Goal: Task Accomplishment & Management: Manage account settings

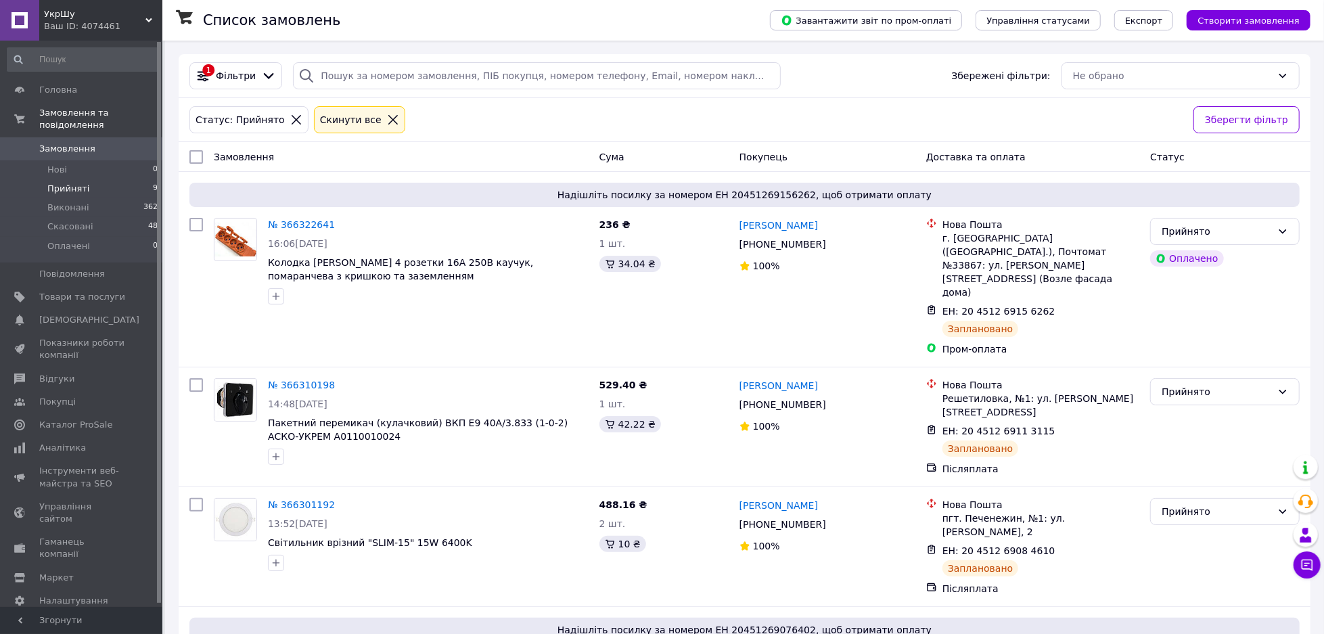
click at [141, 179] on li "Прийняті 9" at bounding box center [83, 188] width 166 height 19
click at [111, 239] on li "Оплачені 0" at bounding box center [83, 250] width 166 height 26
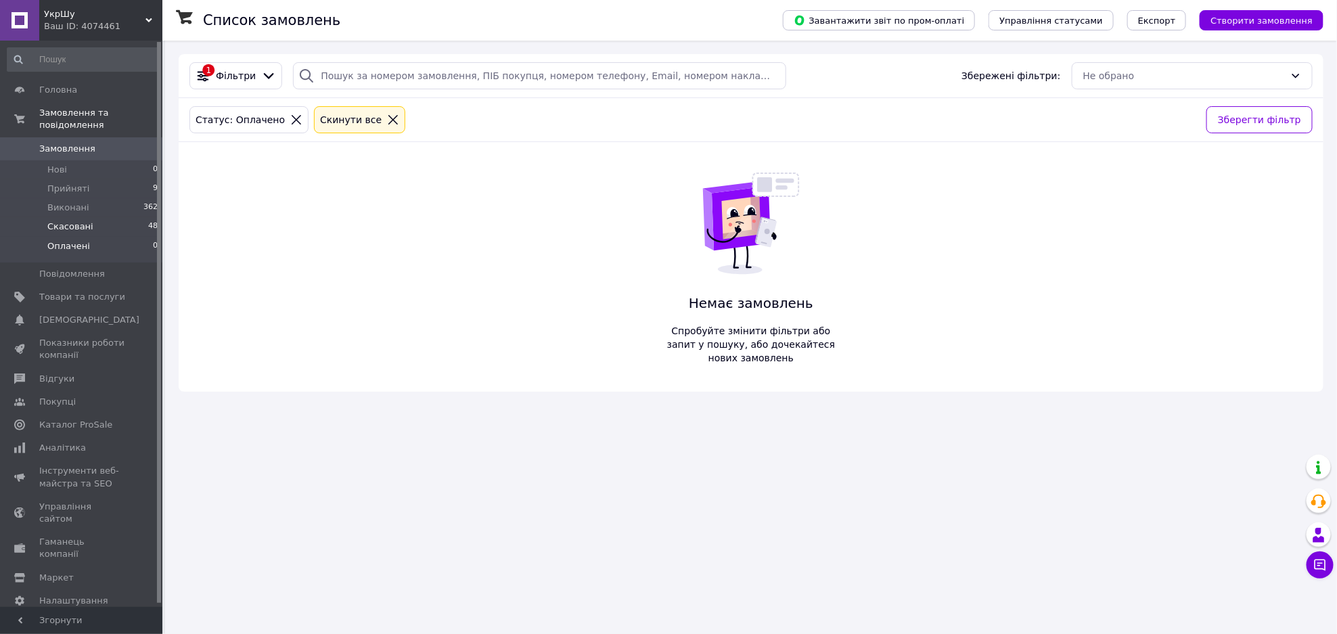
click at [138, 217] on li "Скасовані 48" at bounding box center [83, 226] width 166 height 19
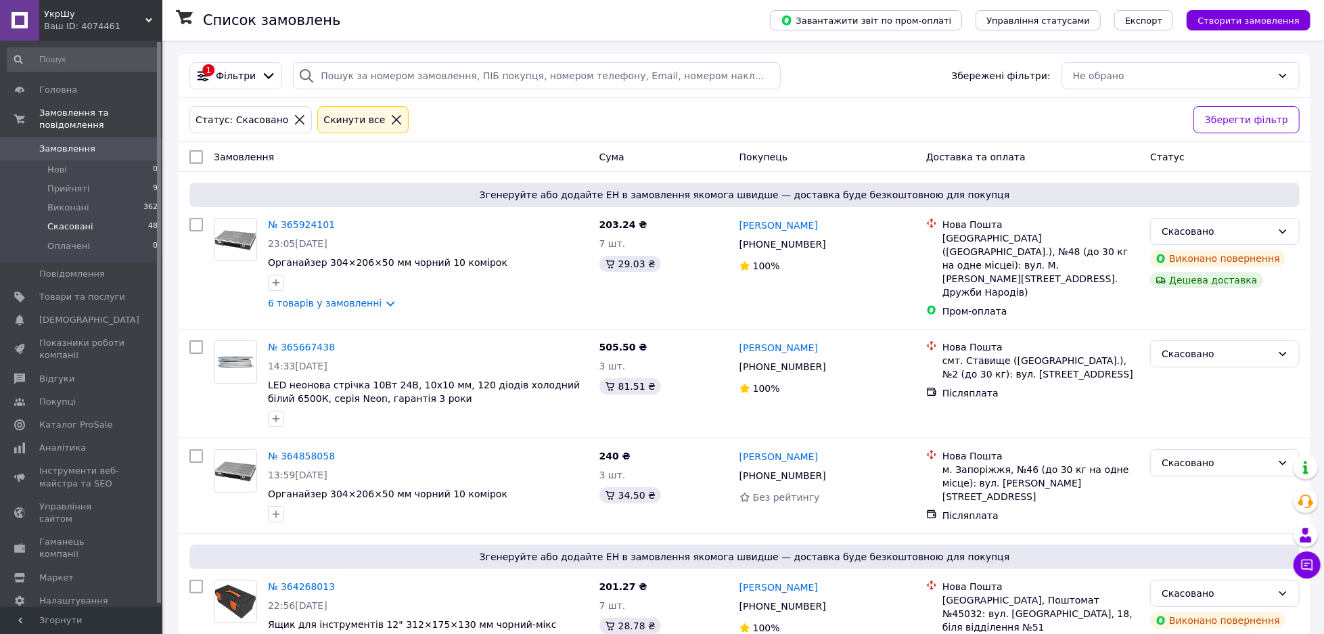
click at [136, 198] on li "Виконані 362" at bounding box center [83, 207] width 166 height 19
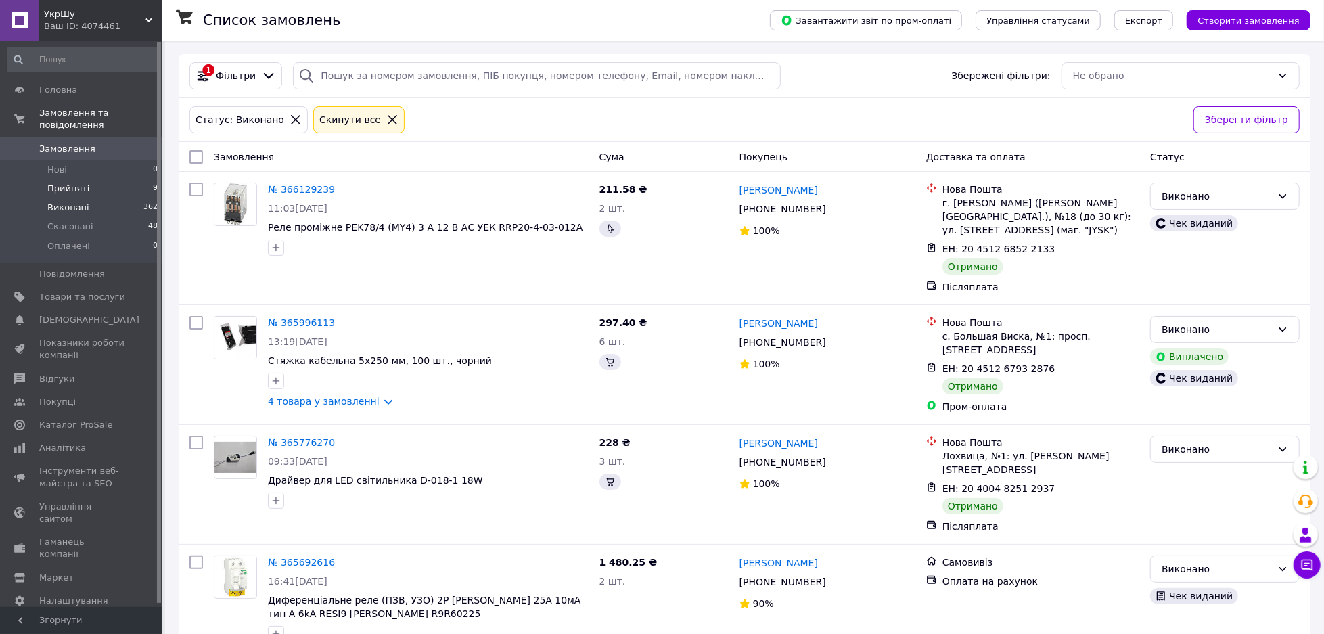
click at [130, 179] on li "Прийняті 9" at bounding box center [83, 188] width 166 height 19
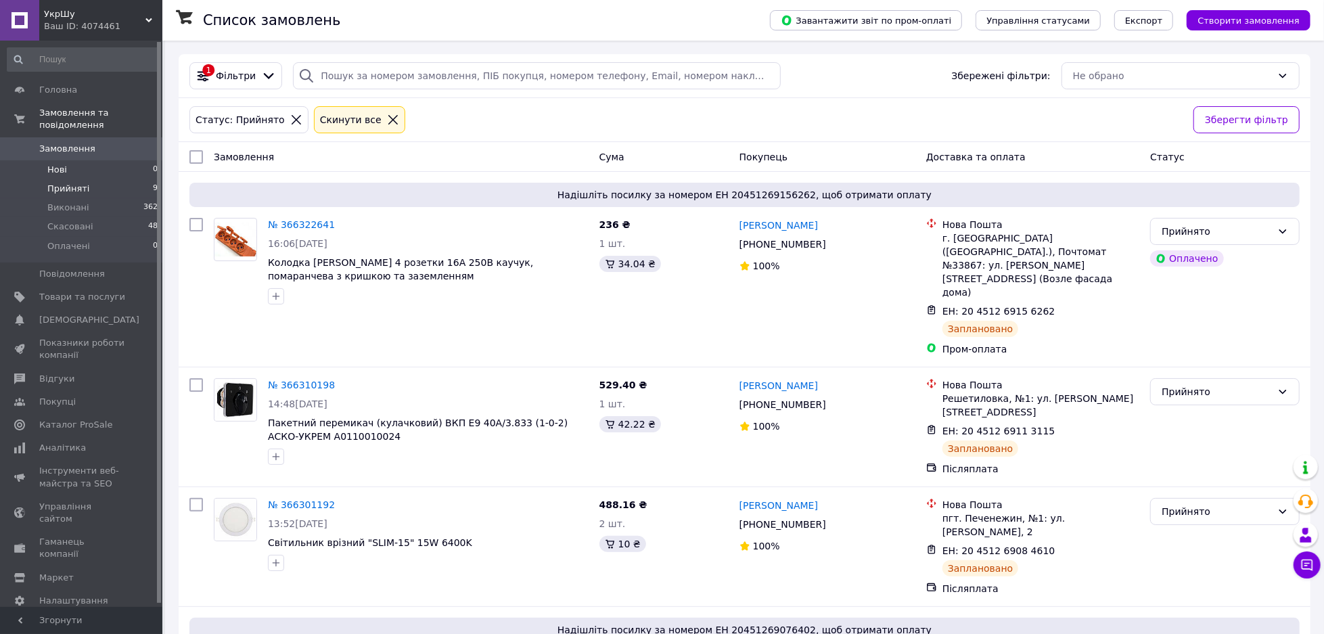
click at [125, 160] on li "Нові 0" at bounding box center [83, 169] width 166 height 19
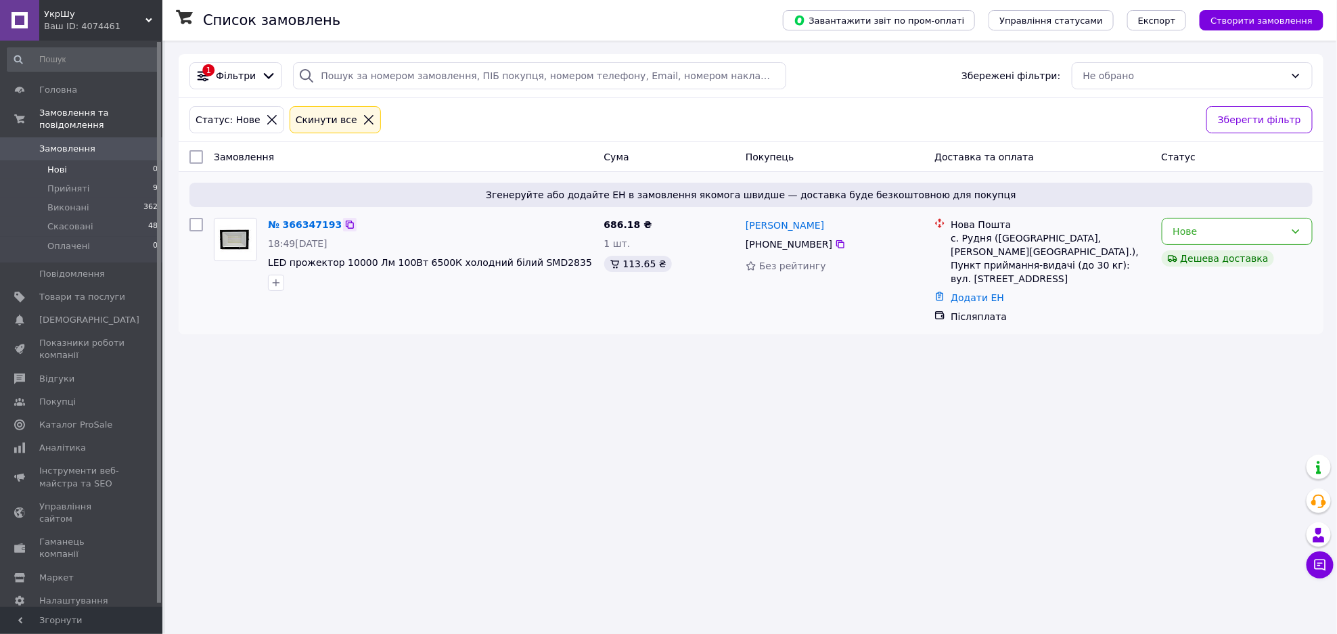
click at [344, 227] on icon at bounding box center [349, 224] width 11 height 11
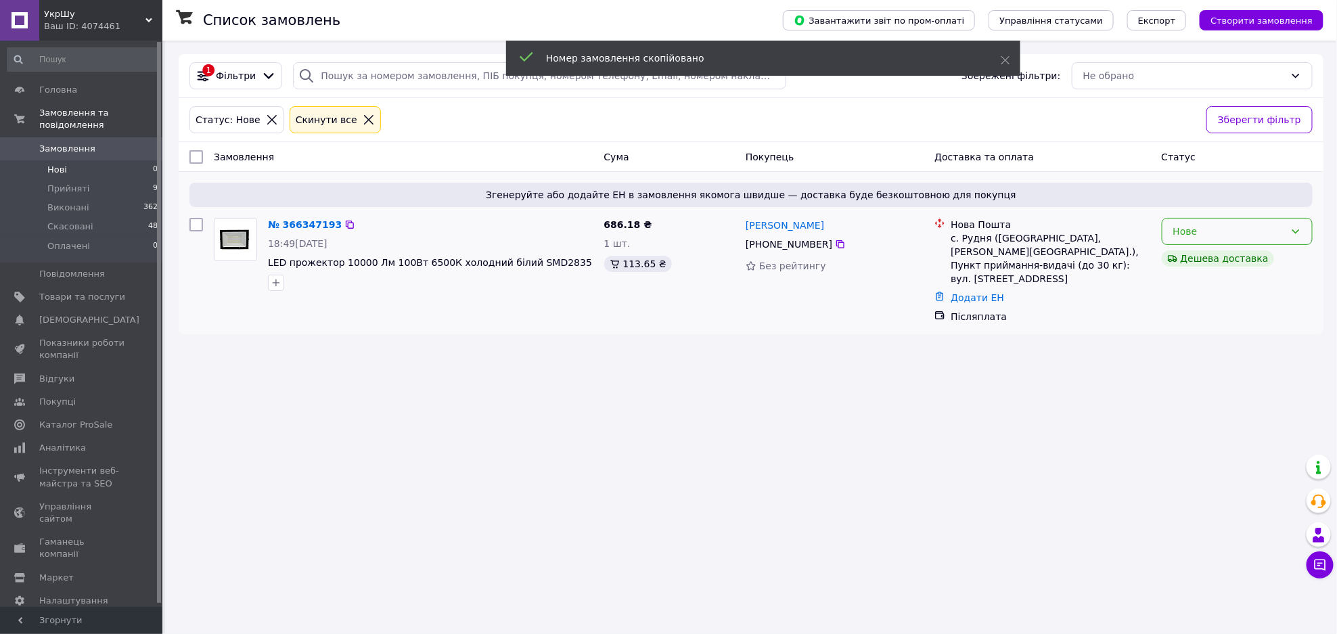
click at [1259, 232] on div "Нове" at bounding box center [1229, 231] width 112 height 15
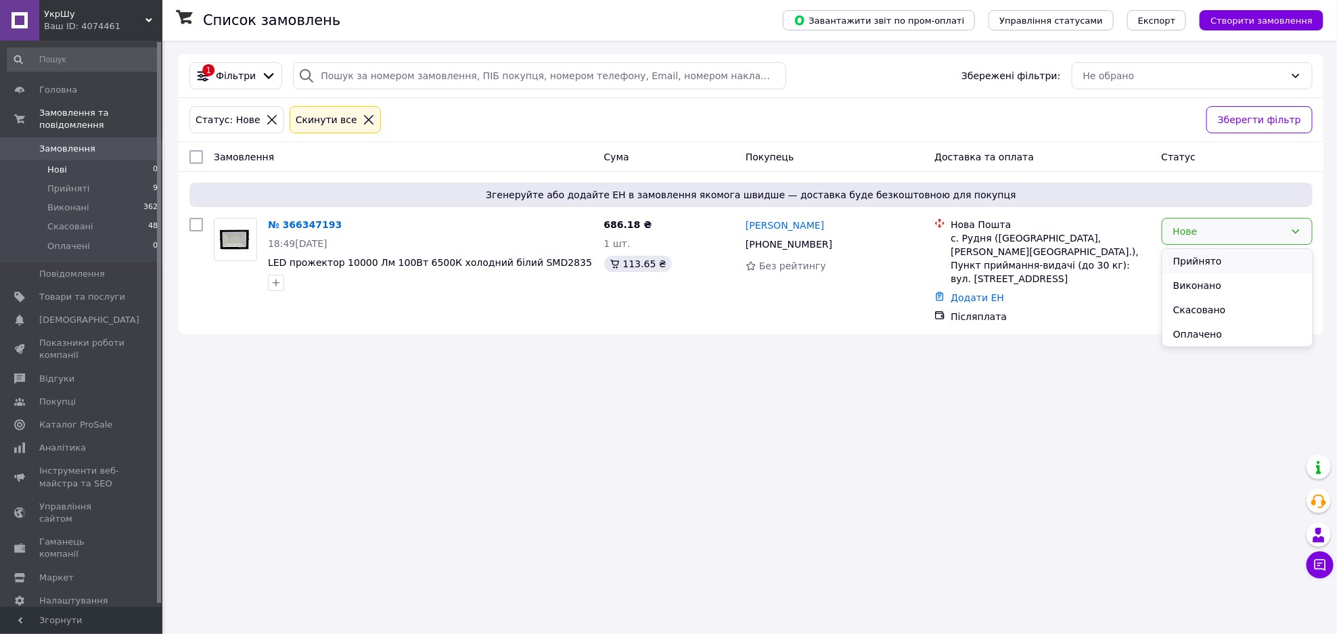
click at [1233, 253] on li "Прийнято" at bounding box center [1237, 261] width 150 height 24
click at [101, 179] on li "Прийняті 9" at bounding box center [83, 188] width 166 height 19
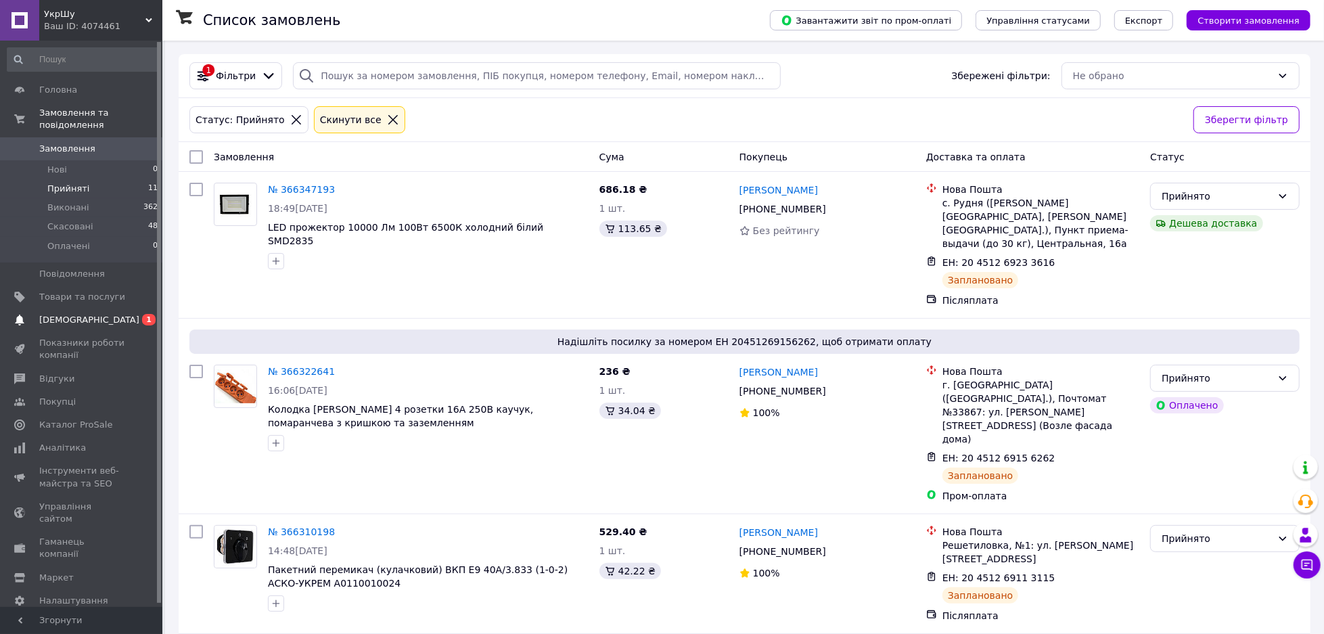
click at [114, 315] on link "Сповіщення 0 1" at bounding box center [83, 320] width 166 height 23
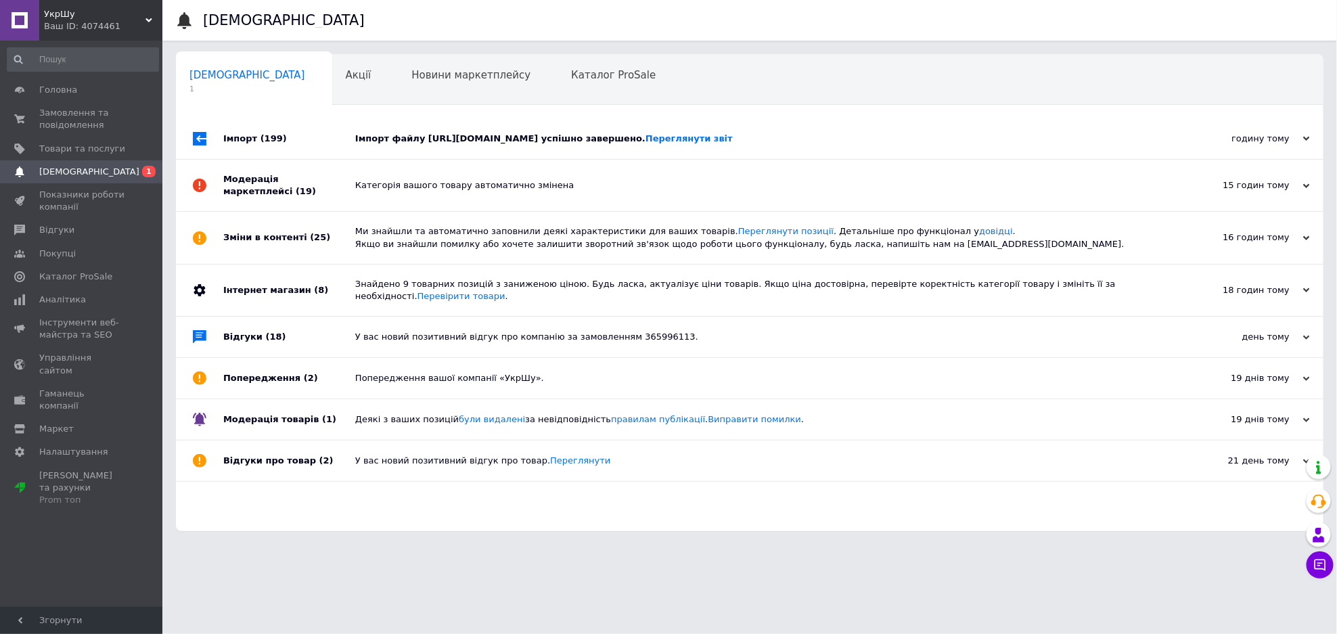
click at [280, 137] on div "Імпорт (199)" at bounding box center [289, 138] width 132 height 41
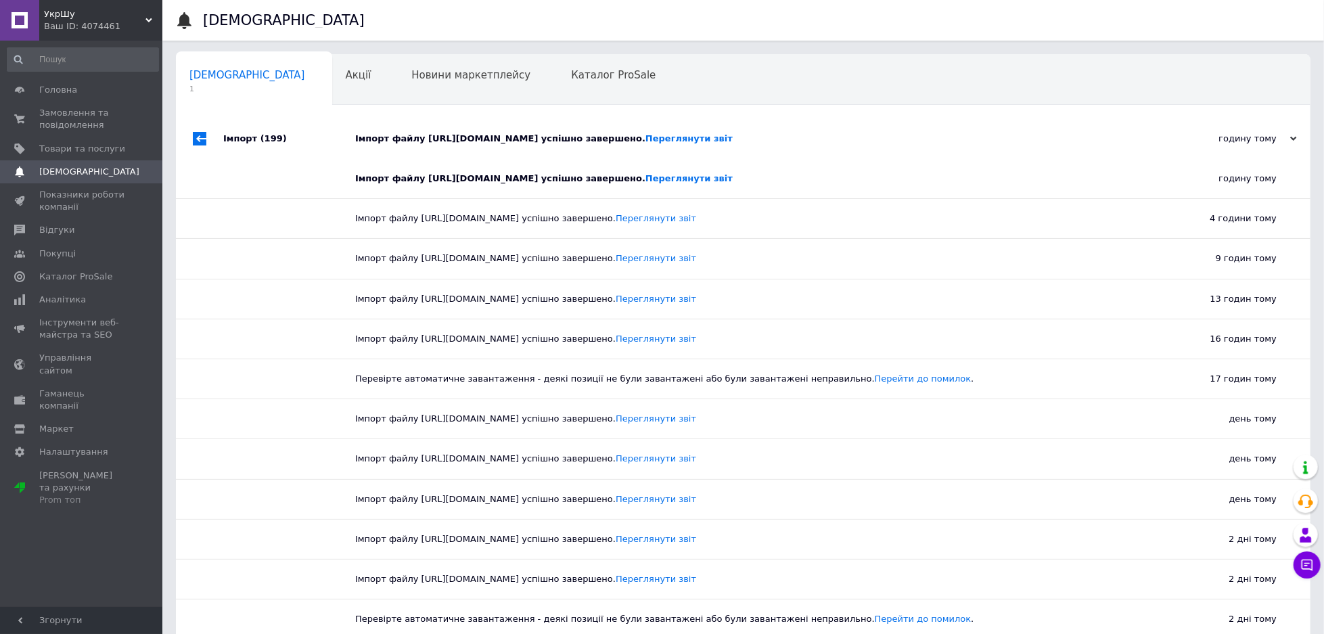
click at [280, 137] on div "Імпорт (199)" at bounding box center [289, 138] width 132 height 41
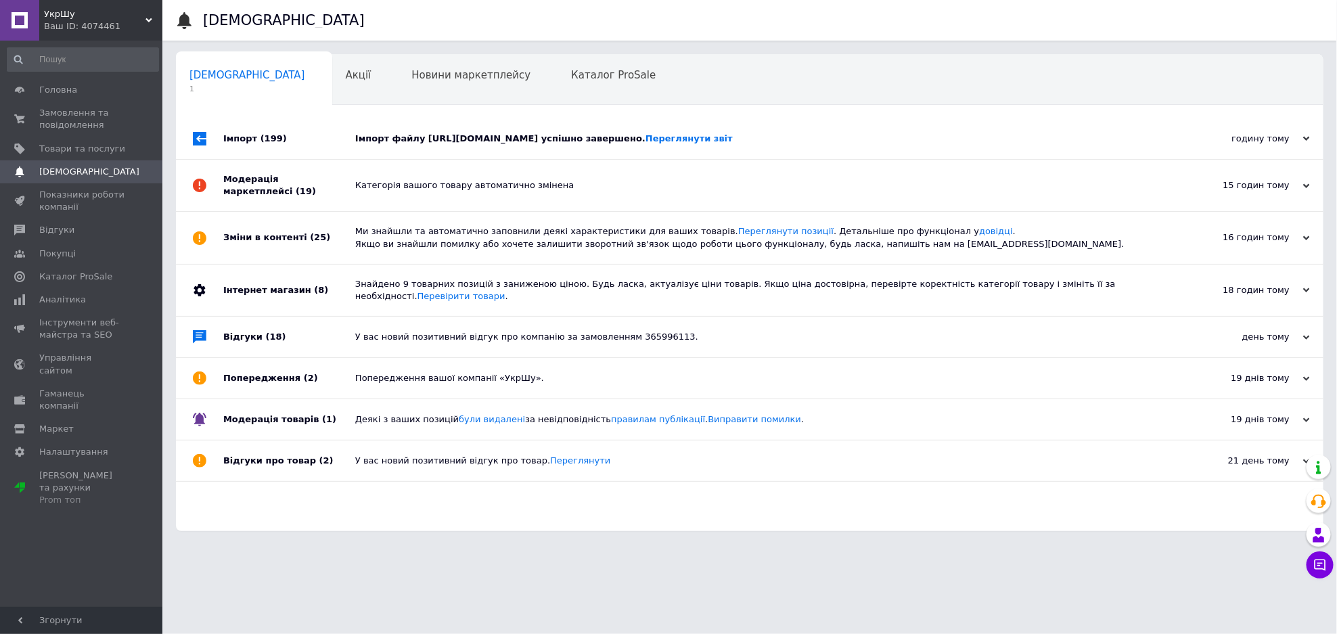
click at [296, 191] on span "(19)" at bounding box center [306, 191] width 20 height 10
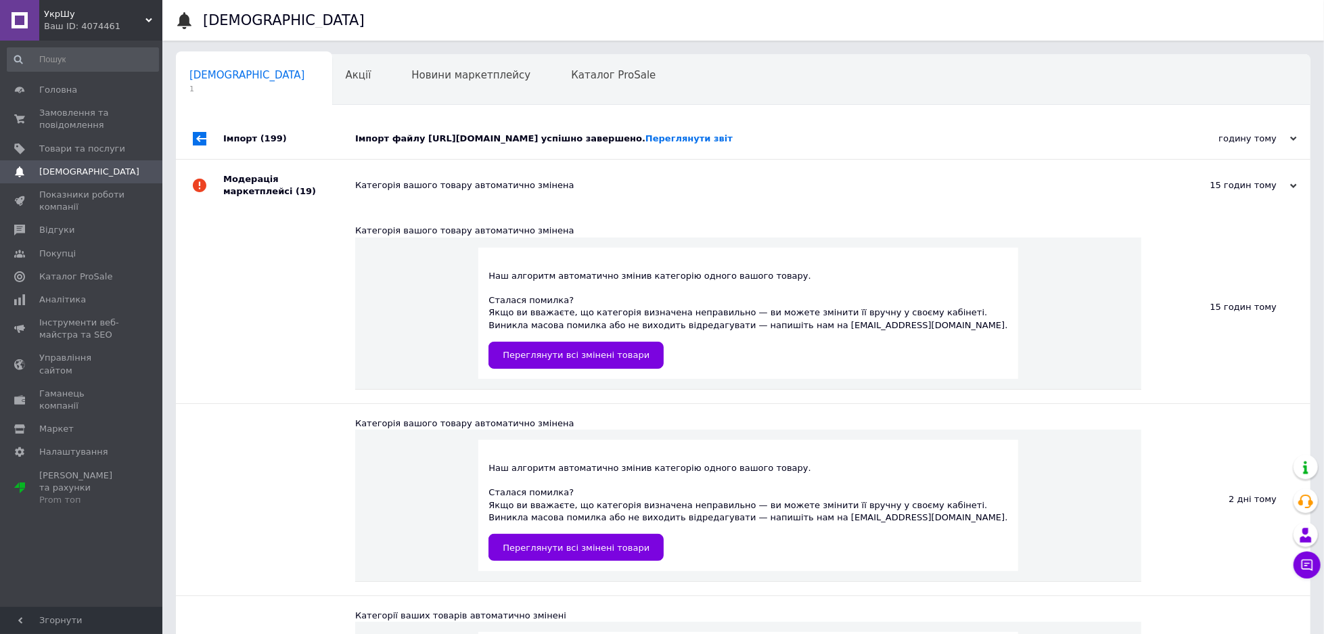
click at [299, 198] on div "Модерація маркетплейсі (19)" at bounding box center [289, 185] width 132 height 51
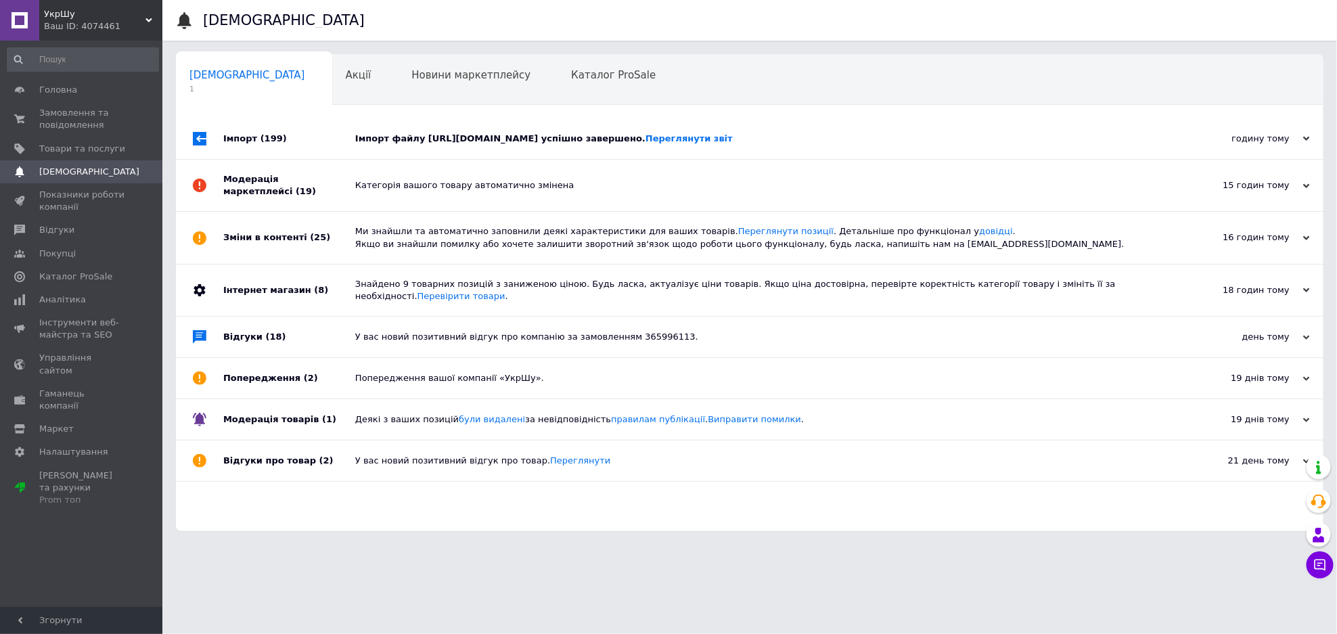
click at [319, 235] on div "Зміни в контенті (25)" at bounding box center [289, 237] width 132 height 51
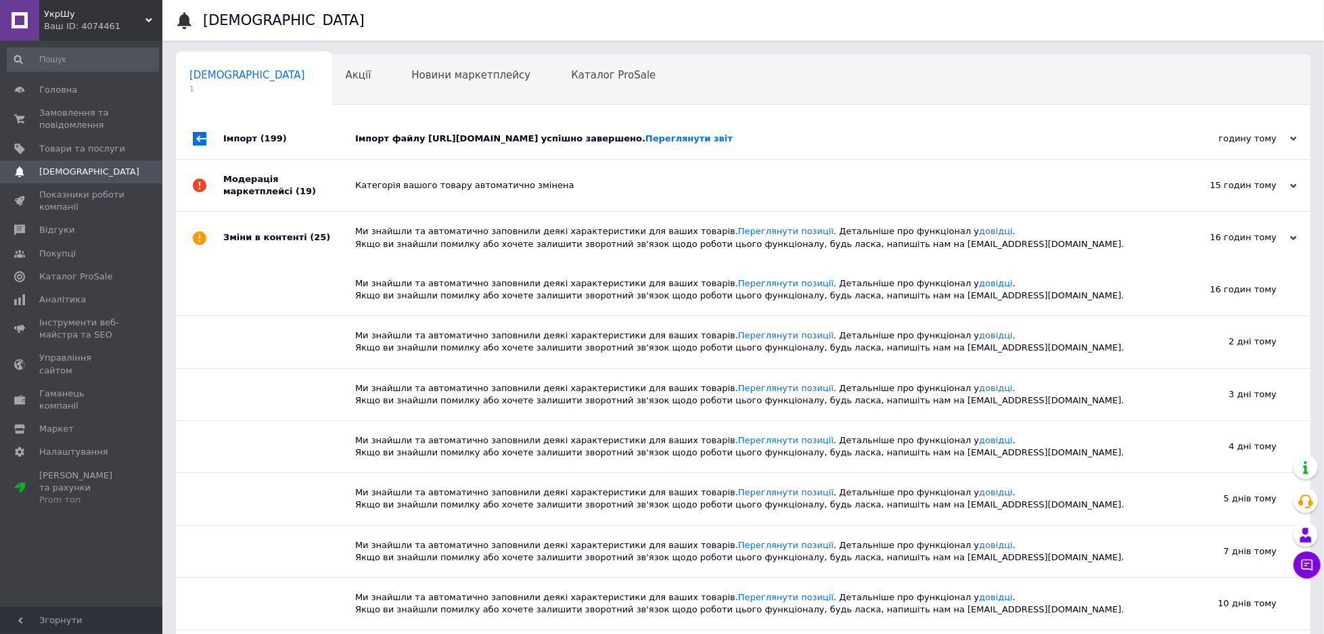
click at [320, 240] on div "Зміни в контенті (25)" at bounding box center [289, 237] width 132 height 51
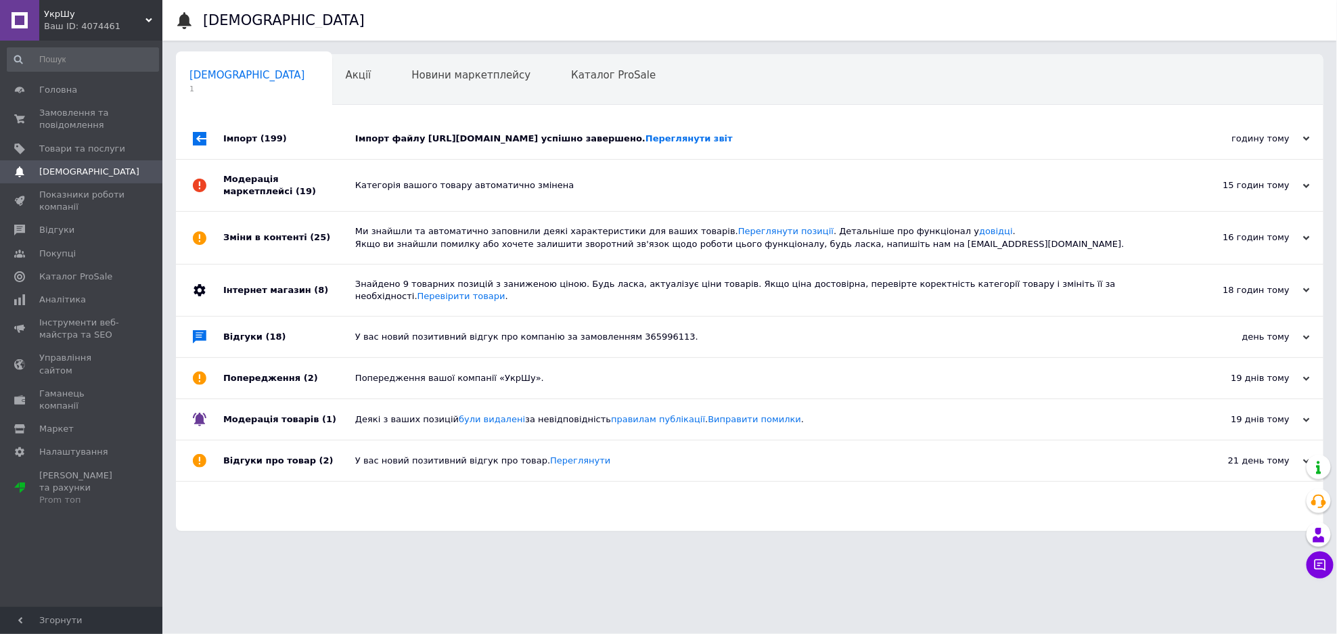
click at [315, 276] on div "Інтернет магазин (8)" at bounding box center [289, 290] width 132 height 51
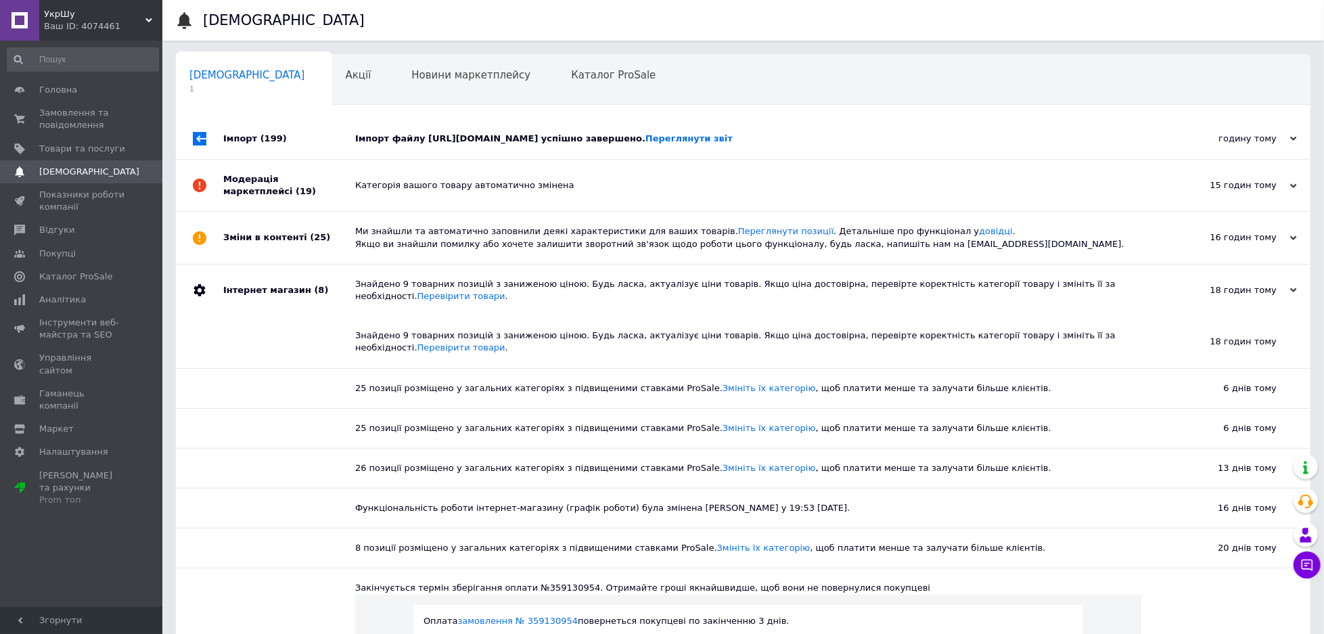
click at [321, 283] on div "Інтернет магазин (8)" at bounding box center [289, 290] width 132 height 51
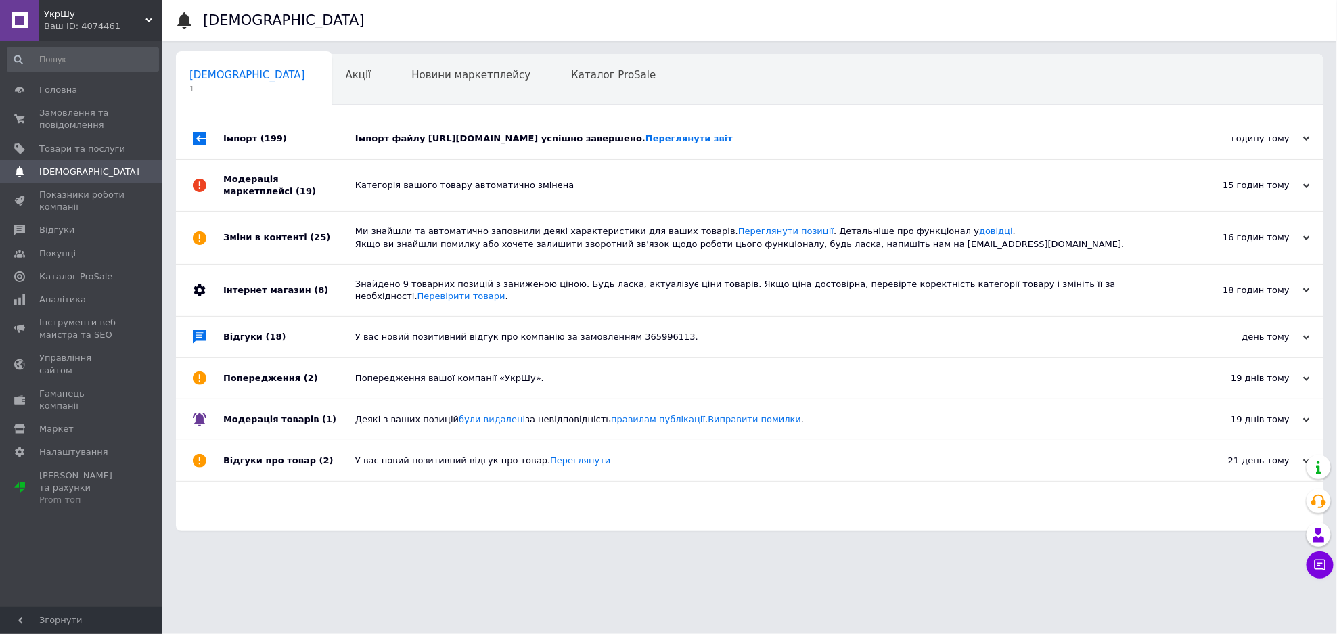
click at [334, 334] on div "Відгуки (18)" at bounding box center [289, 337] width 132 height 41
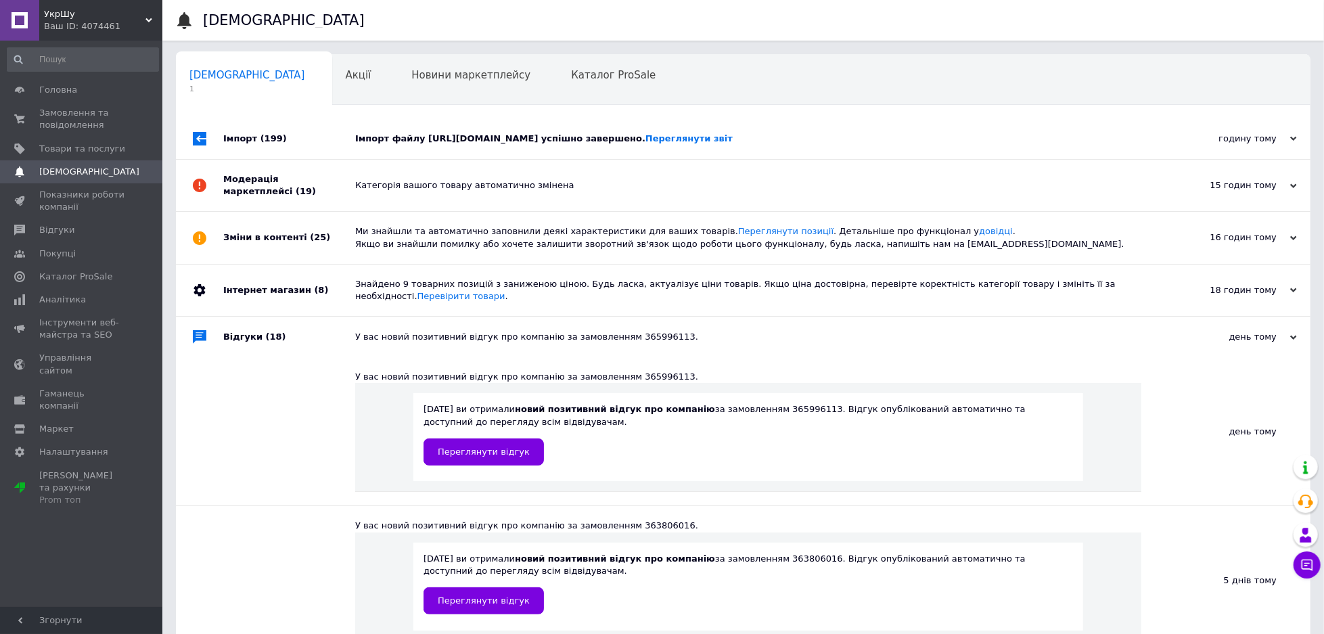
click at [334, 334] on div "Відгуки (18)" at bounding box center [289, 337] width 132 height 41
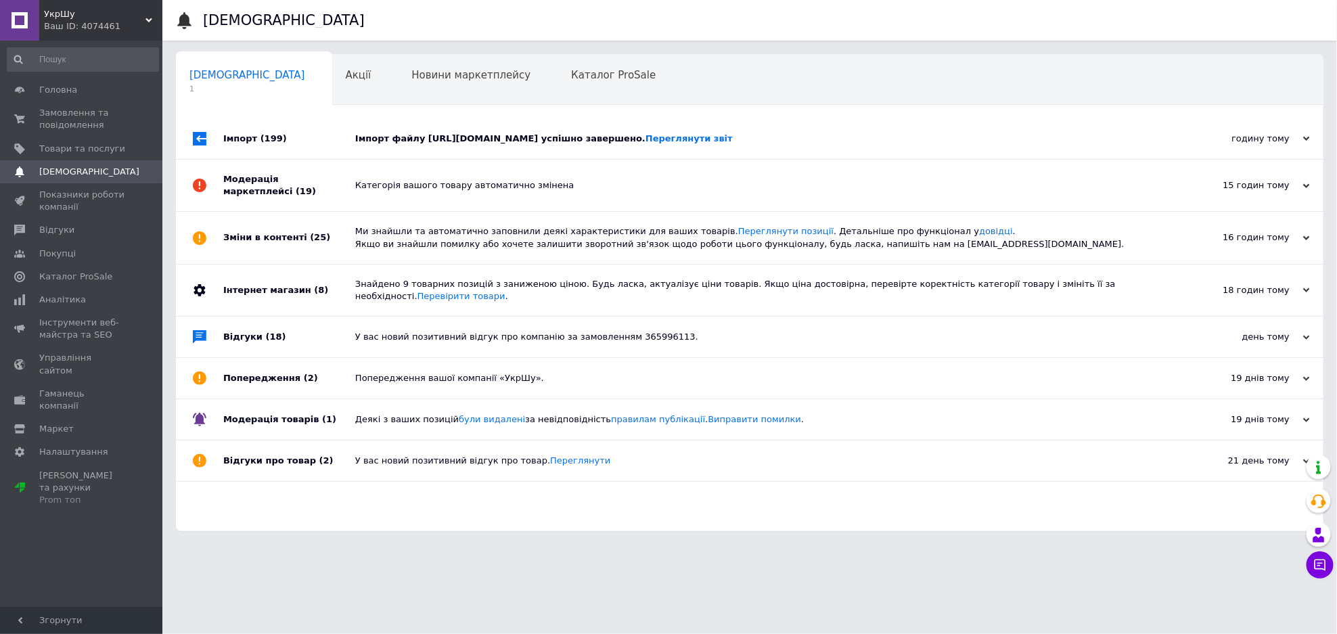
click at [332, 361] on div "Попередження (2)" at bounding box center [289, 378] width 132 height 41
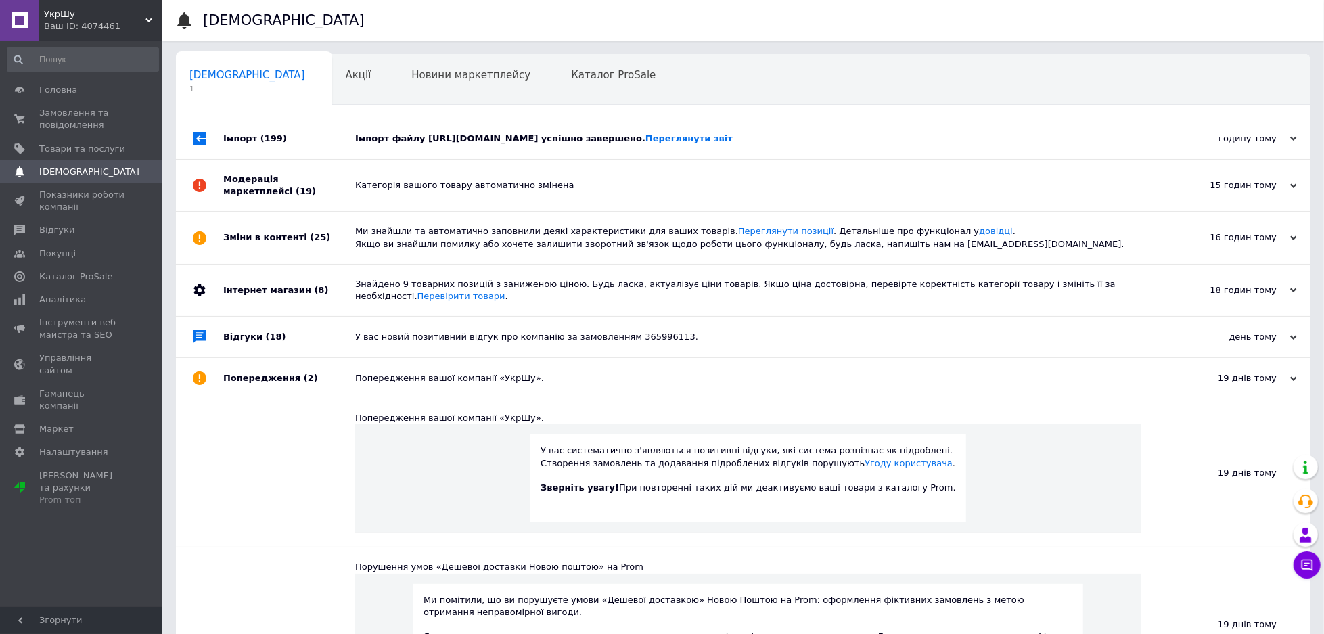
click at [332, 361] on div "Попередження (2)" at bounding box center [289, 378] width 132 height 41
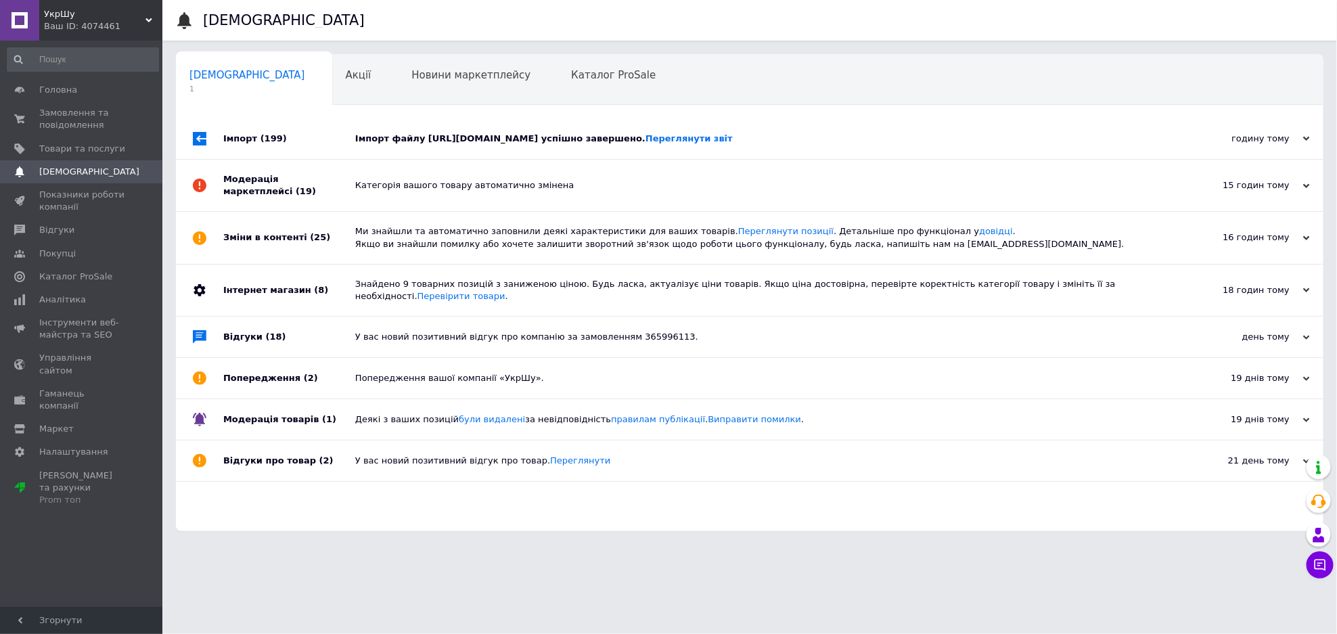
click at [302, 399] on div "Модерація товарів (1)" at bounding box center [289, 419] width 132 height 41
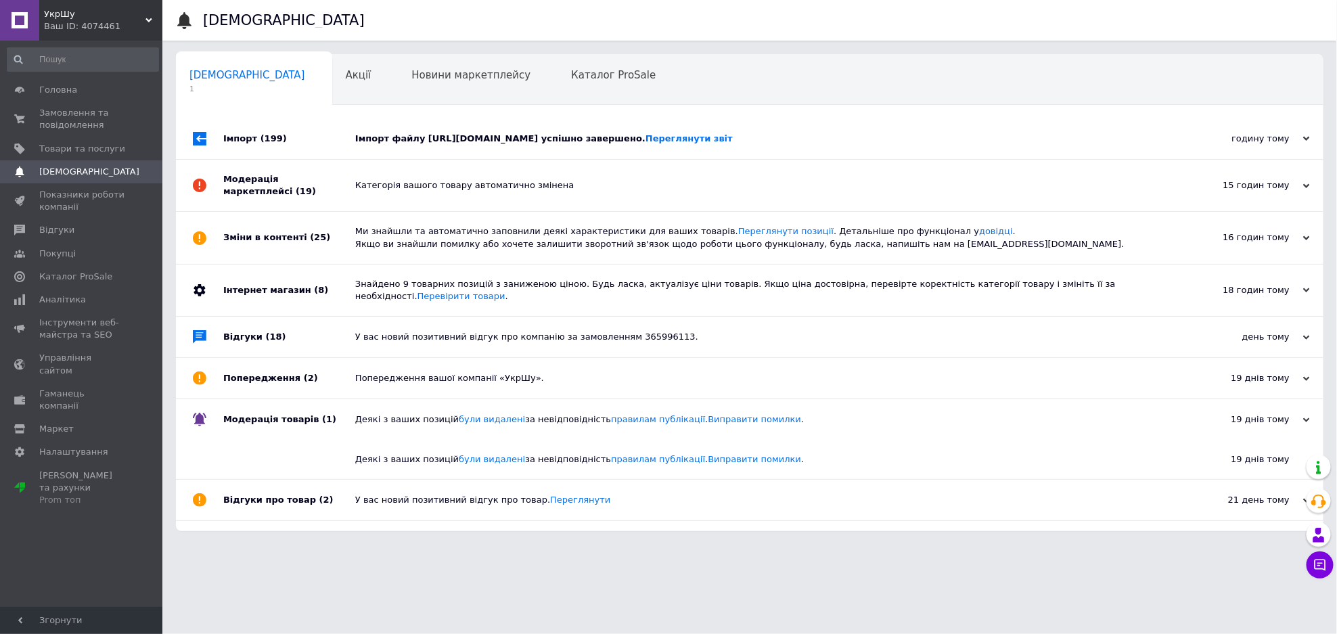
click at [302, 399] on div "Модерація товарів (1)" at bounding box center [289, 419] width 132 height 41
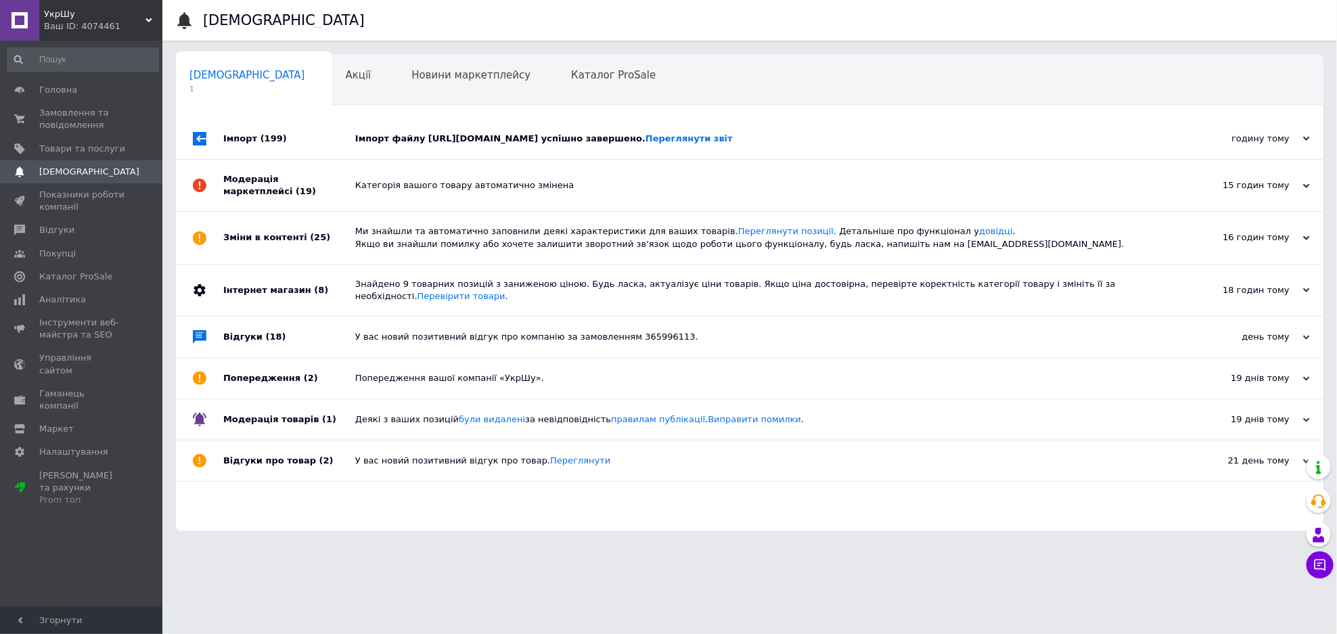
click at [331, 425] on div "Модерація товарів (1)" at bounding box center [289, 419] width 132 height 41
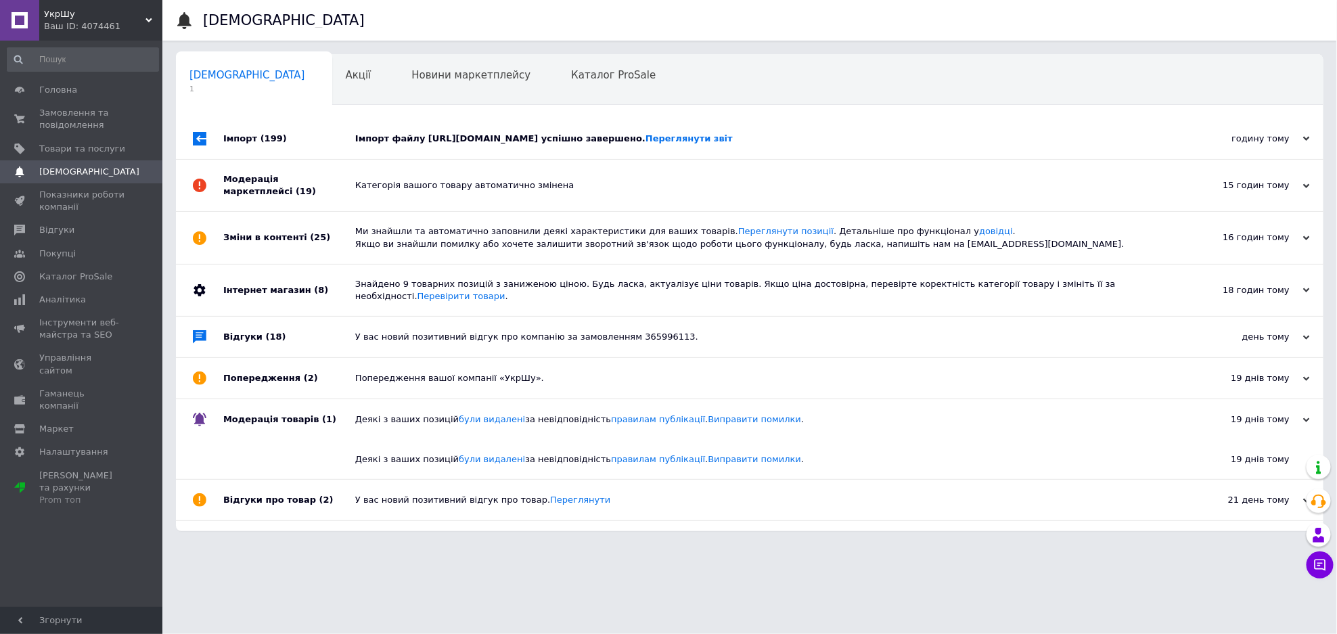
click at [333, 444] on div at bounding box center [289, 459] width 132 height 39
click at [329, 456] on div at bounding box center [289, 459] width 132 height 39
click at [319, 480] on div "Відгуки про товар (2)" at bounding box center [289, 500] width 132 height 41
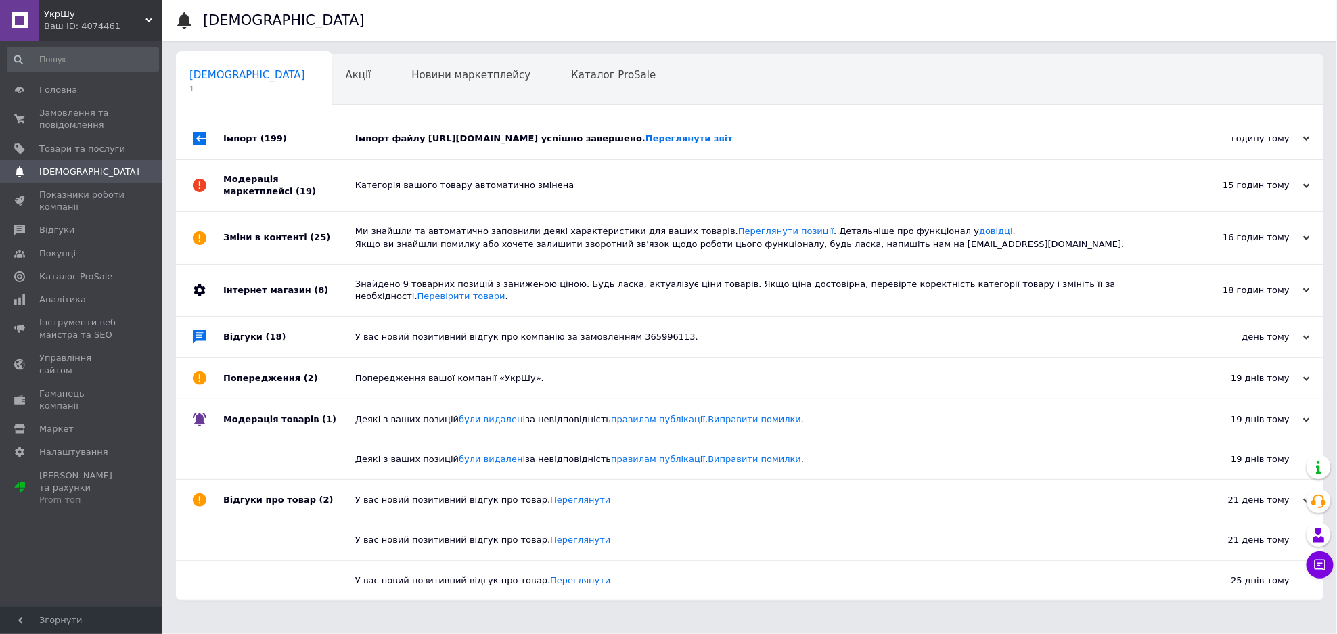
click at [309, 466] on div at bounding box center [289, 459] width 132 height 39
click at [314, 480] on div "Відгуки про товар (2)" at bounding box center [289, 500] width 132 height 41
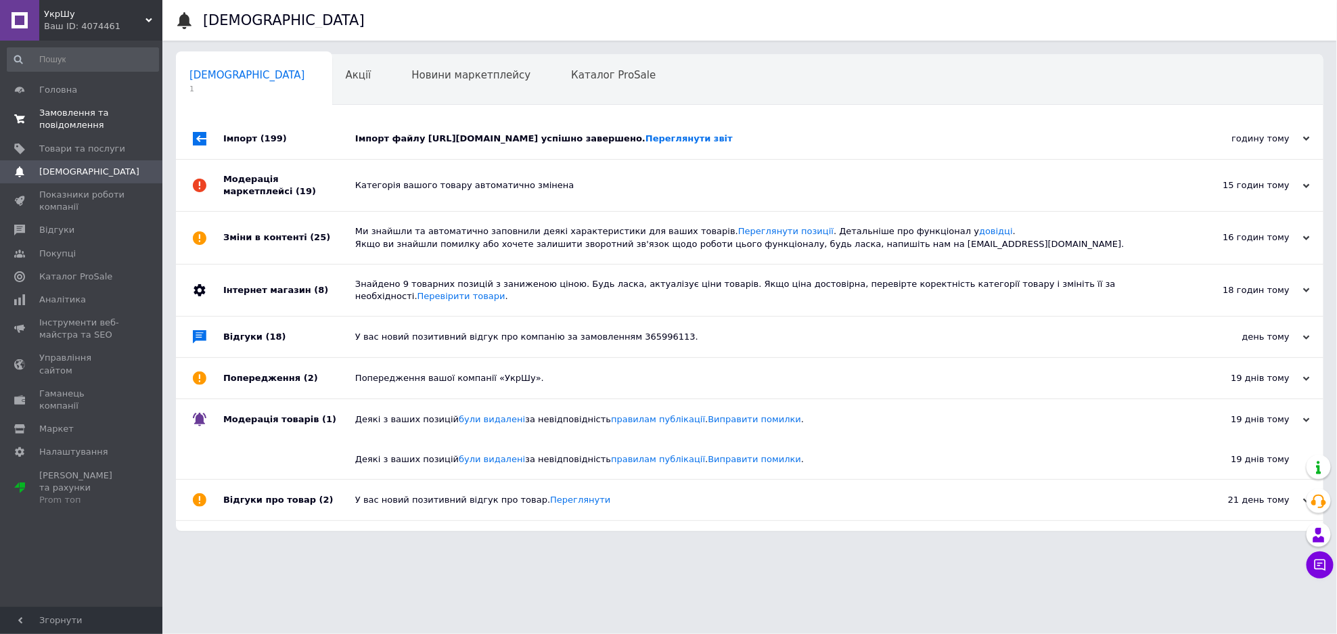
click at [118, 122] on span "Замовлення та повідомлення" at bounding box center [82, 119] width 86 height 24
